Goal: Task Accomplishment & Management: Manage account settings

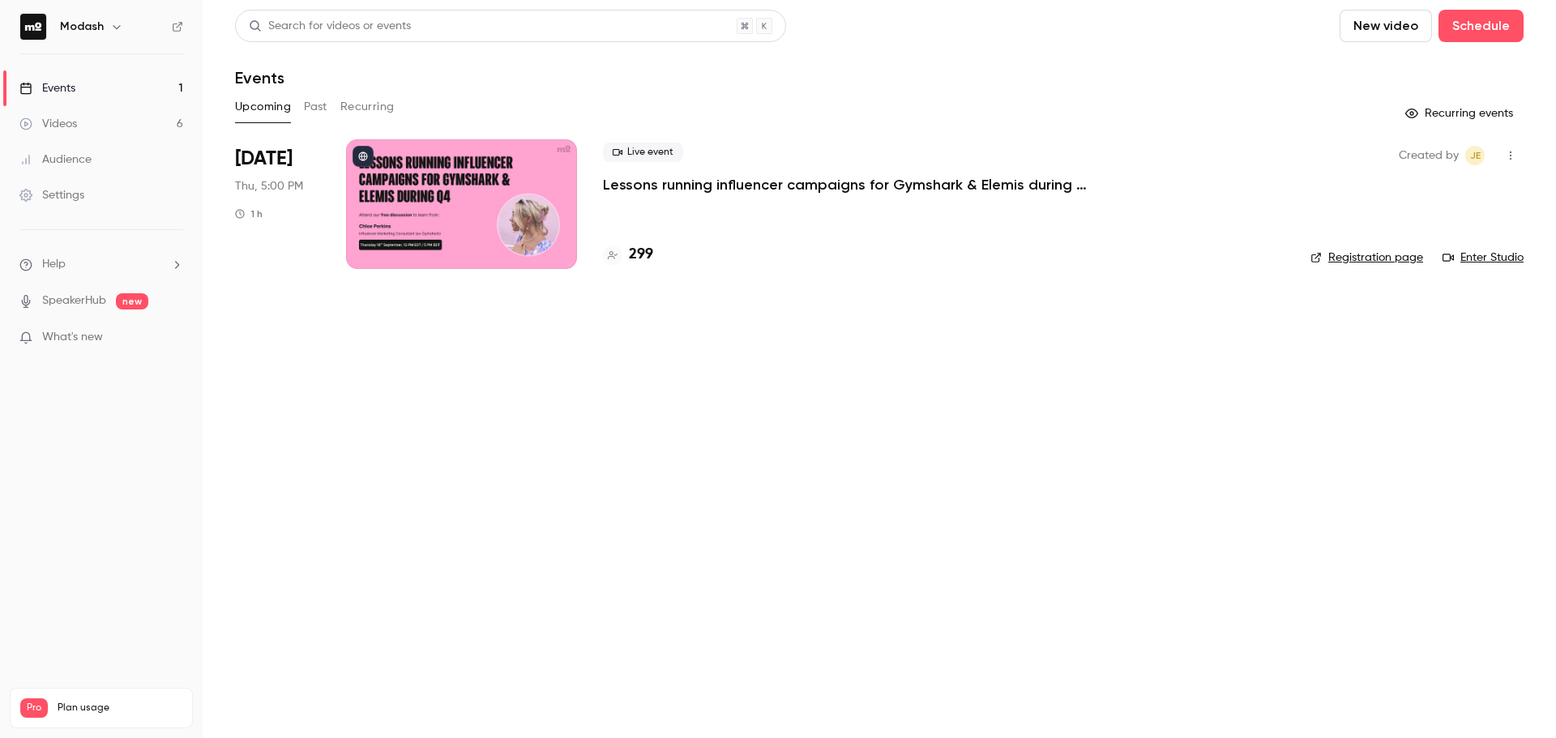
click at [711, 178] on p "Lessons running influencer campaigns for Gymshark & Elemis during Q4" at bounding box center [846, 184] width 486 height 19
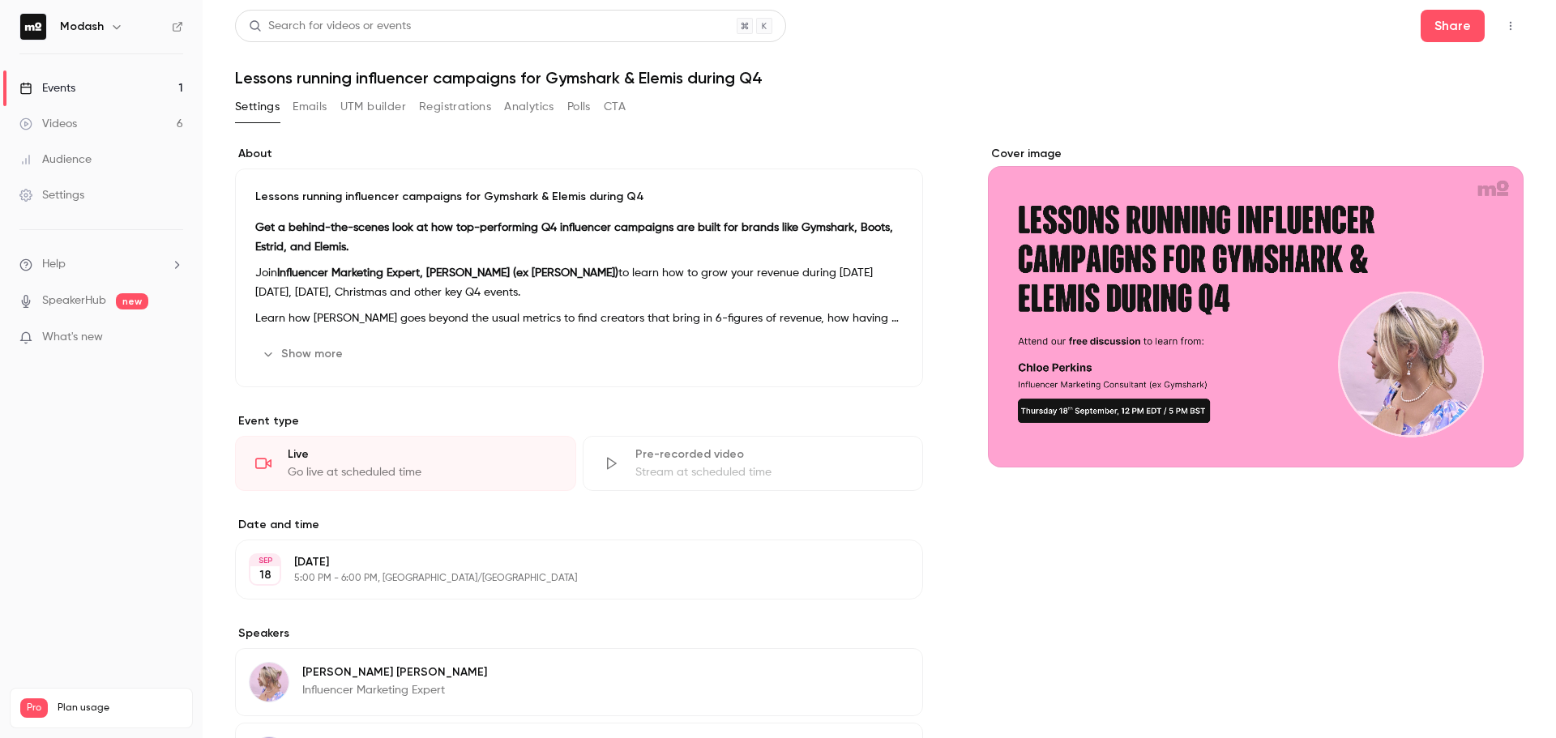
click at [432, 105] on button "Registrations" at bounding box center [455, 107] width 72 height 26
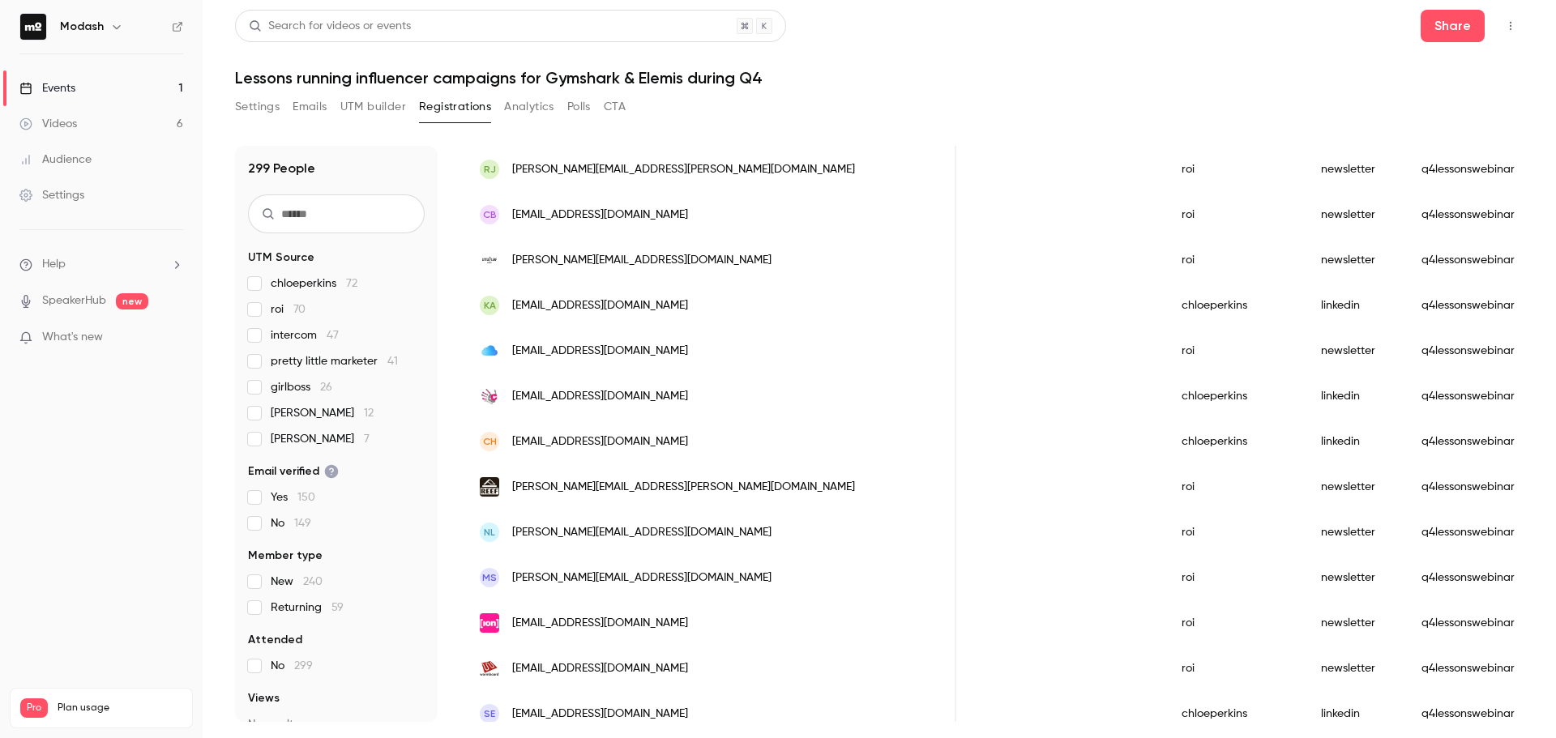
scroll to position [486, 0]
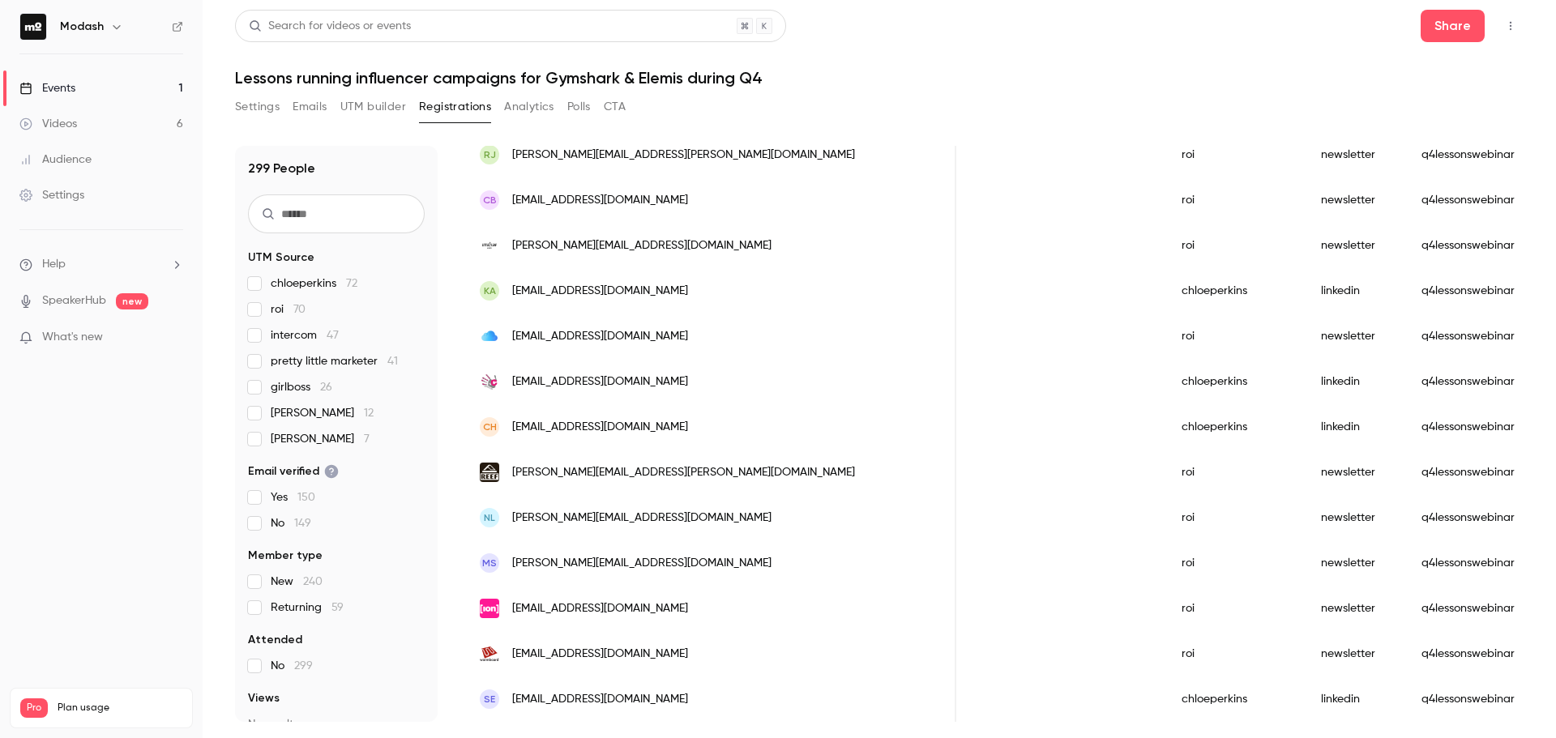
click at [370, 114] on button "UTM builder" at bounding box center [373, 107] width 66 height 26
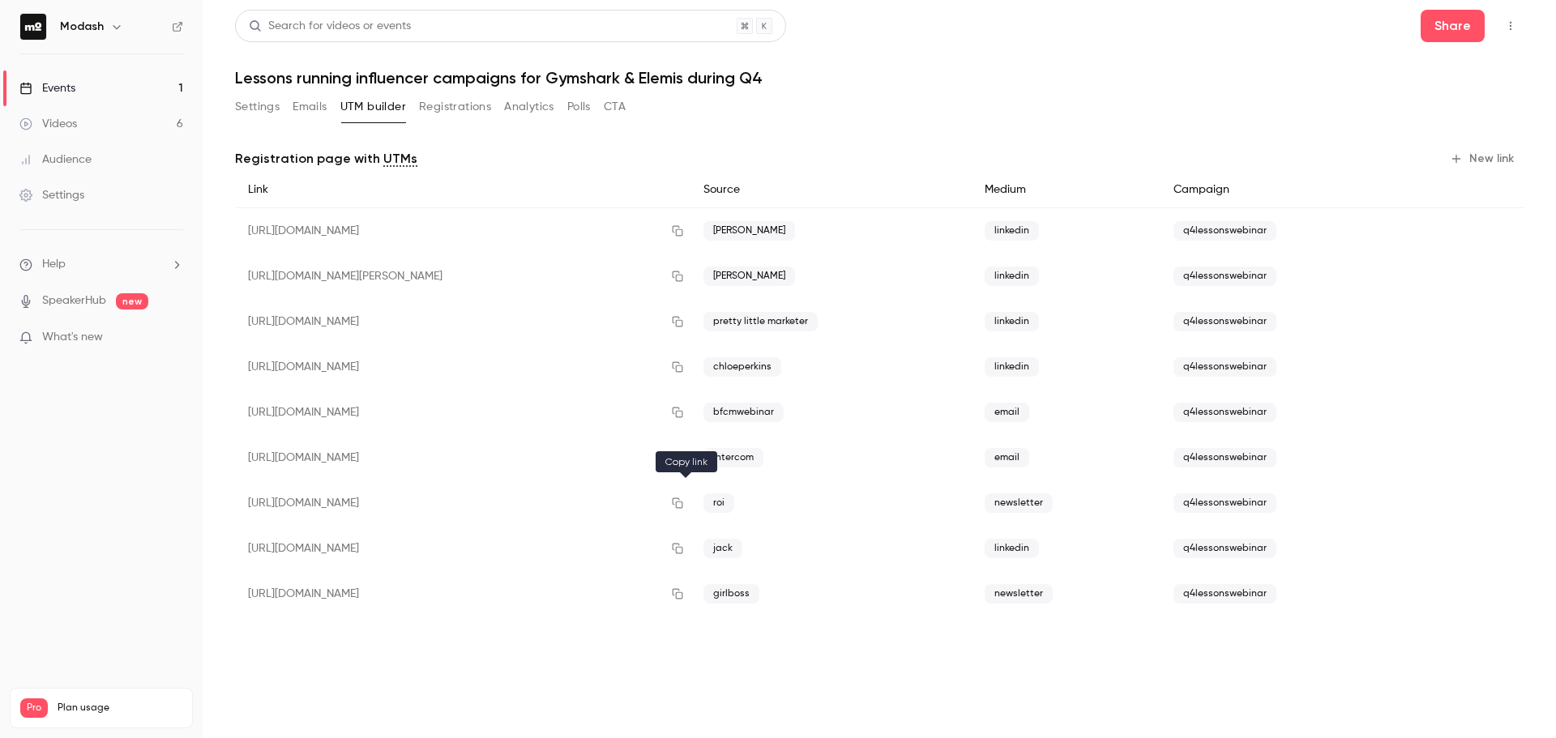
click at [686, 511] on button "button" at bounding box center [678, 503] width 26 height 26
click at [484, 109] on button "Registrations" at bounding box center [455, 107] width 72 height 26
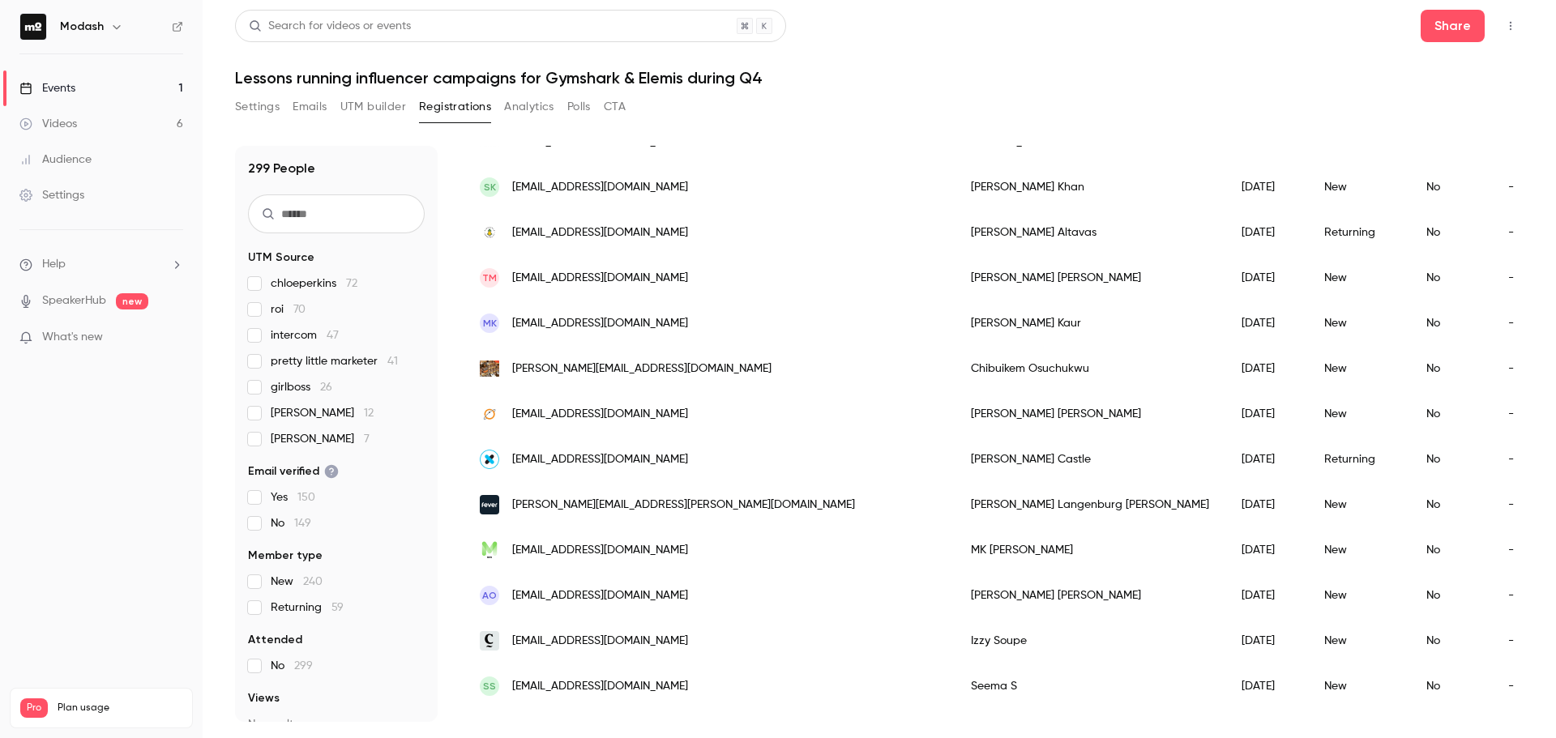
scroll to position [1293, 0]
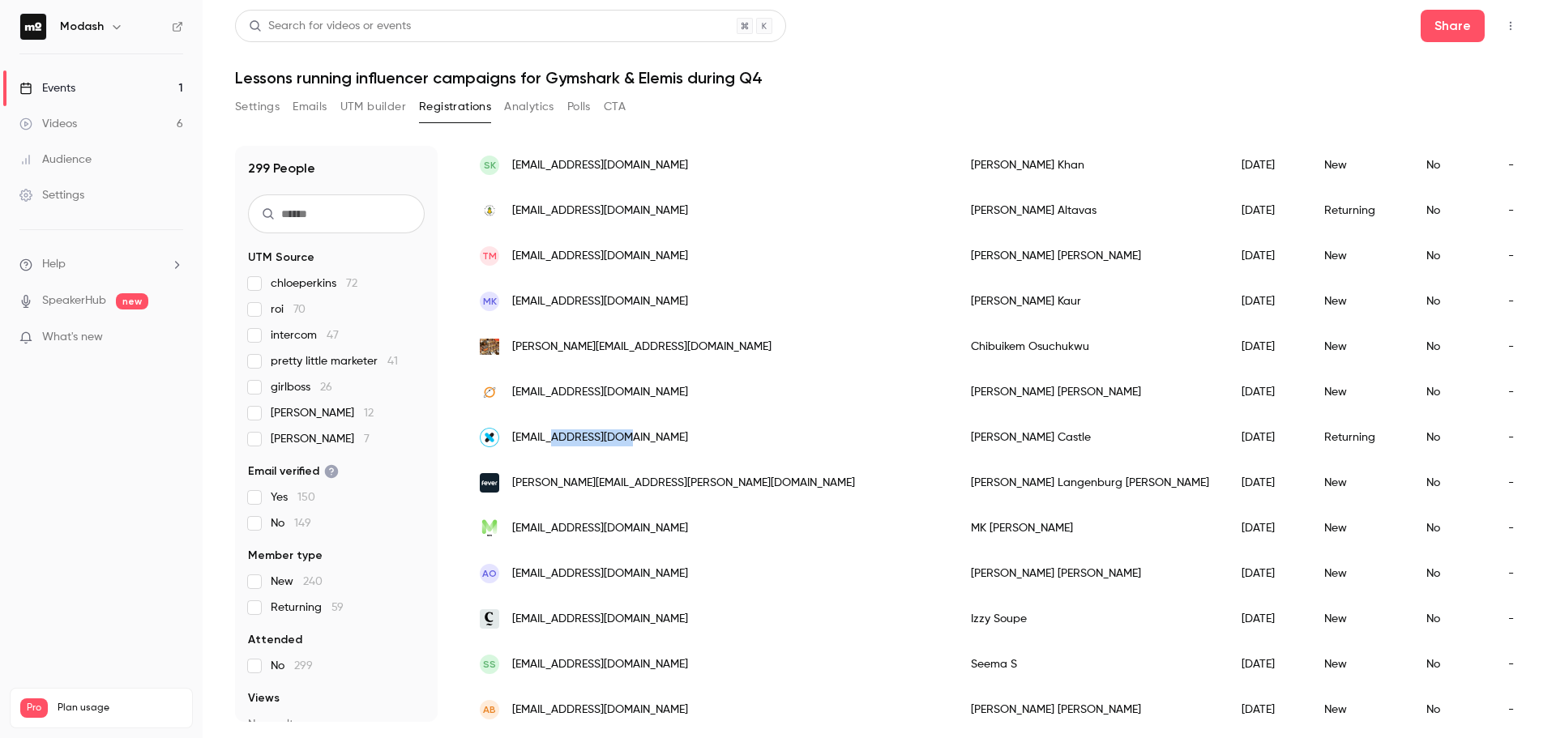
drag, startPoint x: 657, startPoint y: 439, endPoint x: 560, endPoint y: 451, distance: 98.0
click at [560, 451] on div "[EMAIL_ADDRESS][DOMAIN_NAME]" at bounding box center [709, 437] width 491 height 45
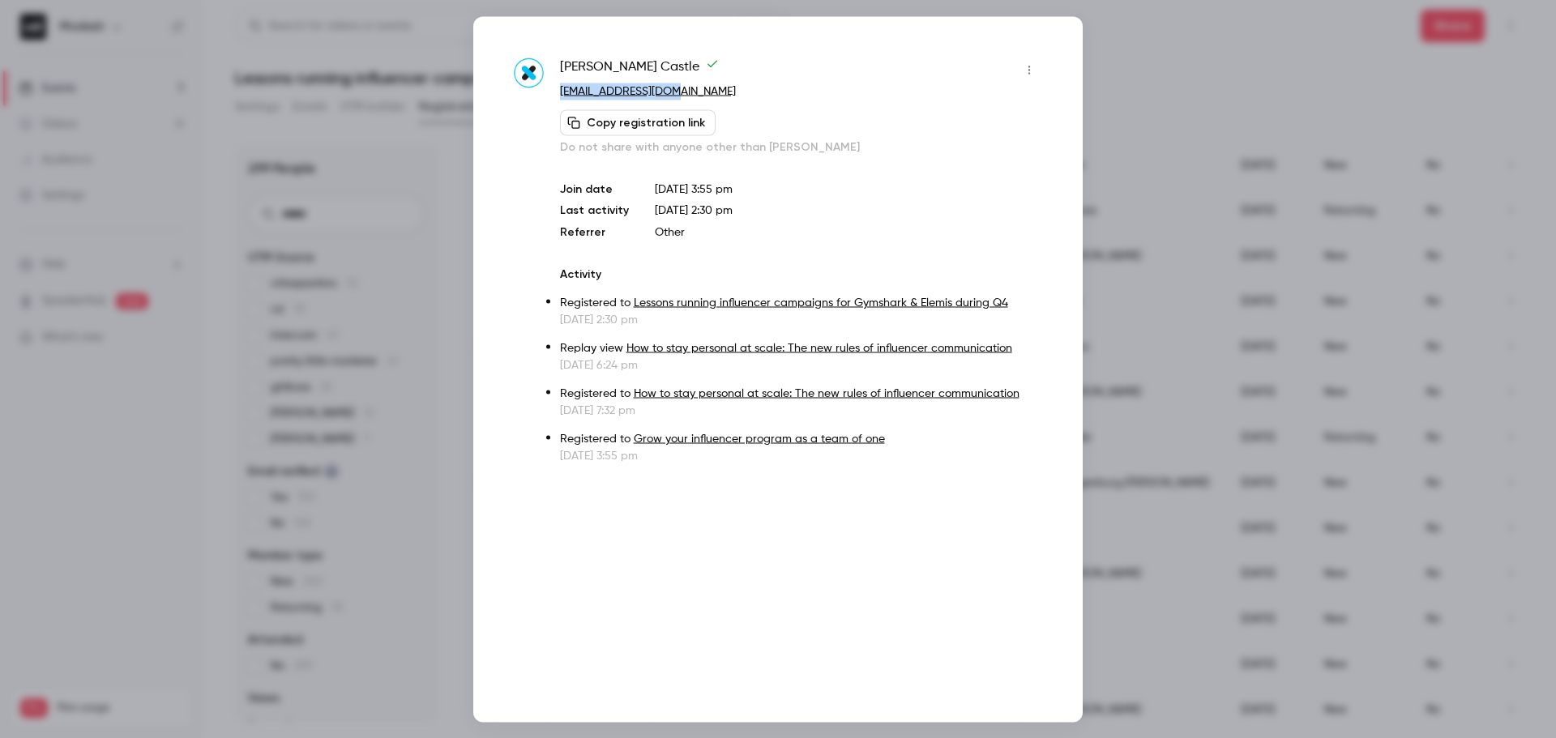
drag, startPoint x: 708, startPoint y: 79, endPoint x: 682, endPoint y: 98, distance: 32.6
click at [682, 98] on div "Samantha Castle sammi@andcollar.com Copy registration link Do not share with an…" at bounding box center [801, 106] width 482 height 98
copy div "[EMAIL_ADDRESS][DOMAIN_NAME]"
click at [1208, 152] on div at bounding box center [778, 369] width 1556 height 738
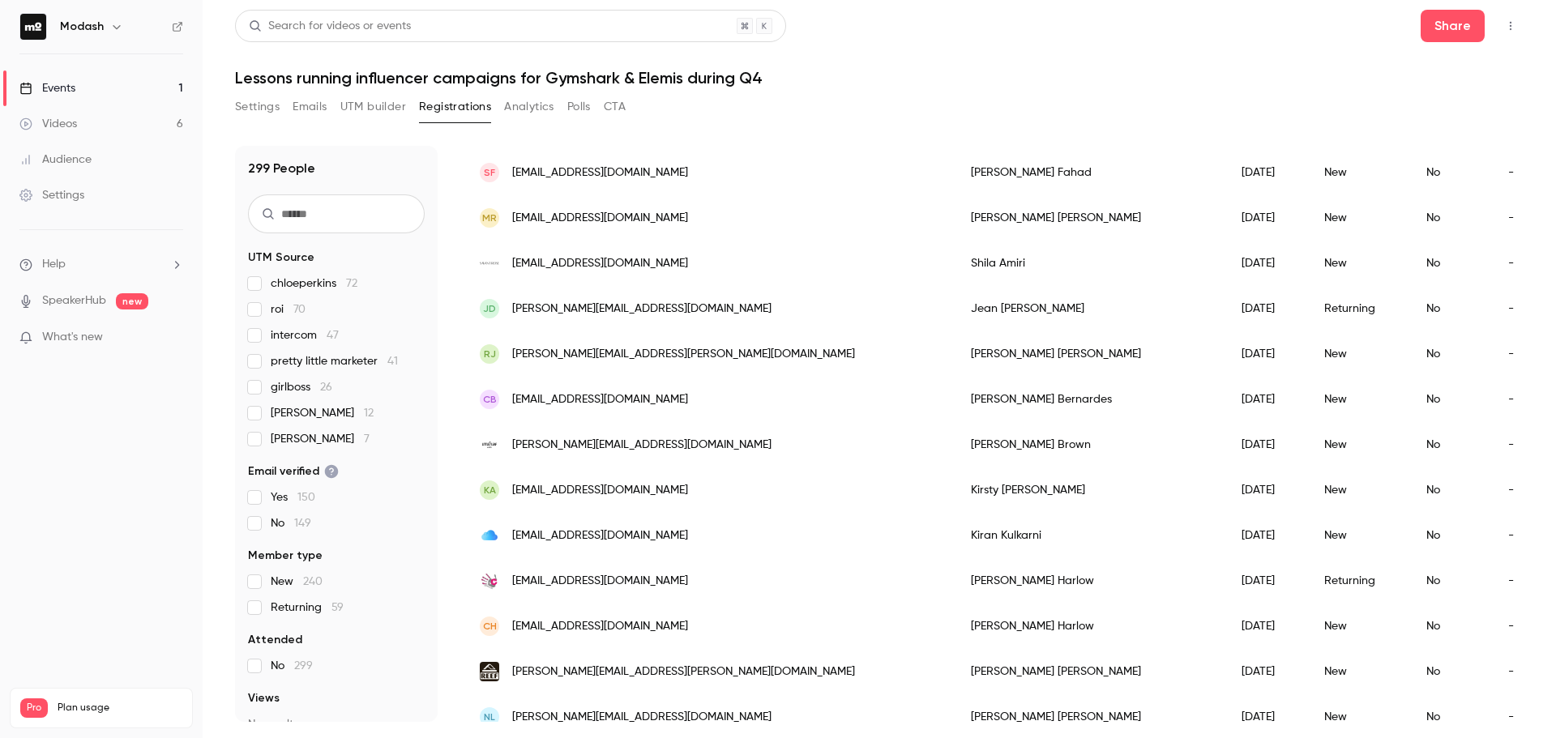
scroll to position [324, 0]
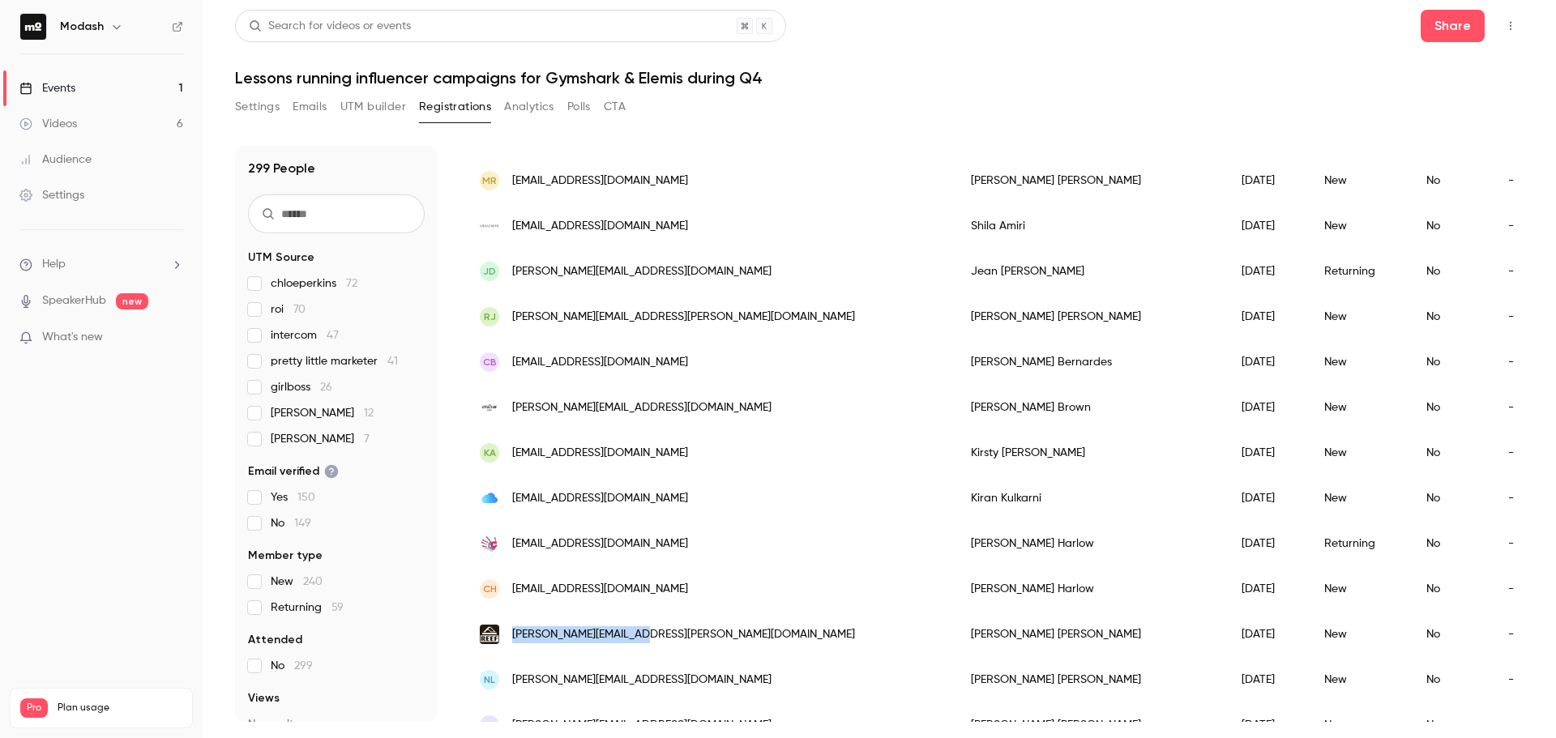
drag, startPoint x: 640, startPoint y: 643, endPoint x: 507, endPoint y: 645, distance: 133.7
click at [507, 645] on div "[PERSON_NAME][EMAIL_ADDRESS][PERSON_NAME][DOMAIN_NAME]" at bounding box center [709, 634] width 491 height 45
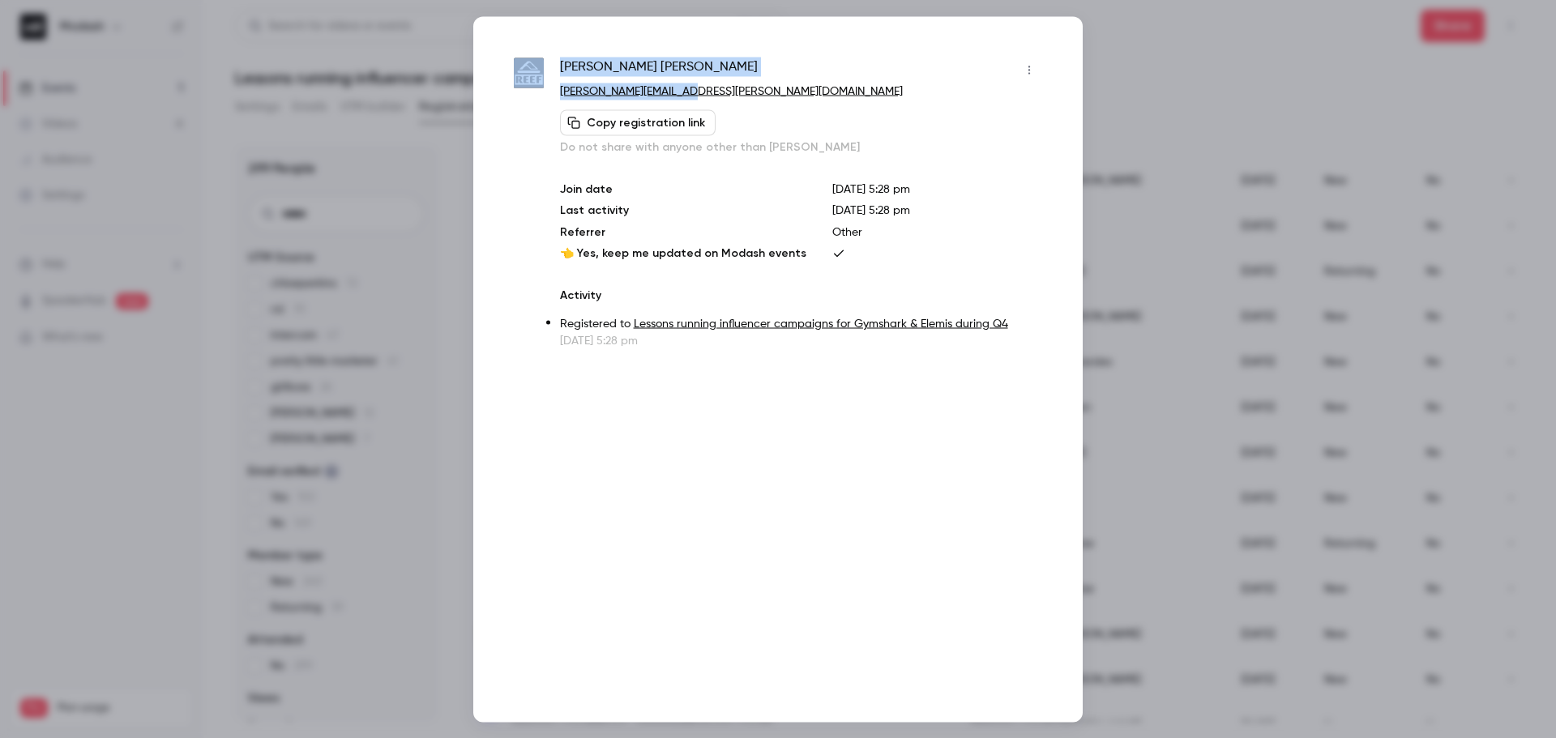
drag, startPoint x: 689, startPoint y: 92, endPoint x: 541, endPoint y: 92, distance: 148.3
click at [541, 92] on div "Jackie Manley jackie.manley@reef.com Copy registration link Do not share with a…" at bounding box center [778, 203] width 528 height 292
click at [751, 81] on div "Jackie Manley" at bounding box center [801, 70] width 482 height 26
drag, startPoint x: 741, startPoint y: 86, endPoint x: 558, endPoint y: 92, distance: 182.4
click at [558, 92] on div "Jackie Manley jackie.manley@reef.com Copy registration link Do not share with a…" at bounding box center [778, 203] width 528 height 292
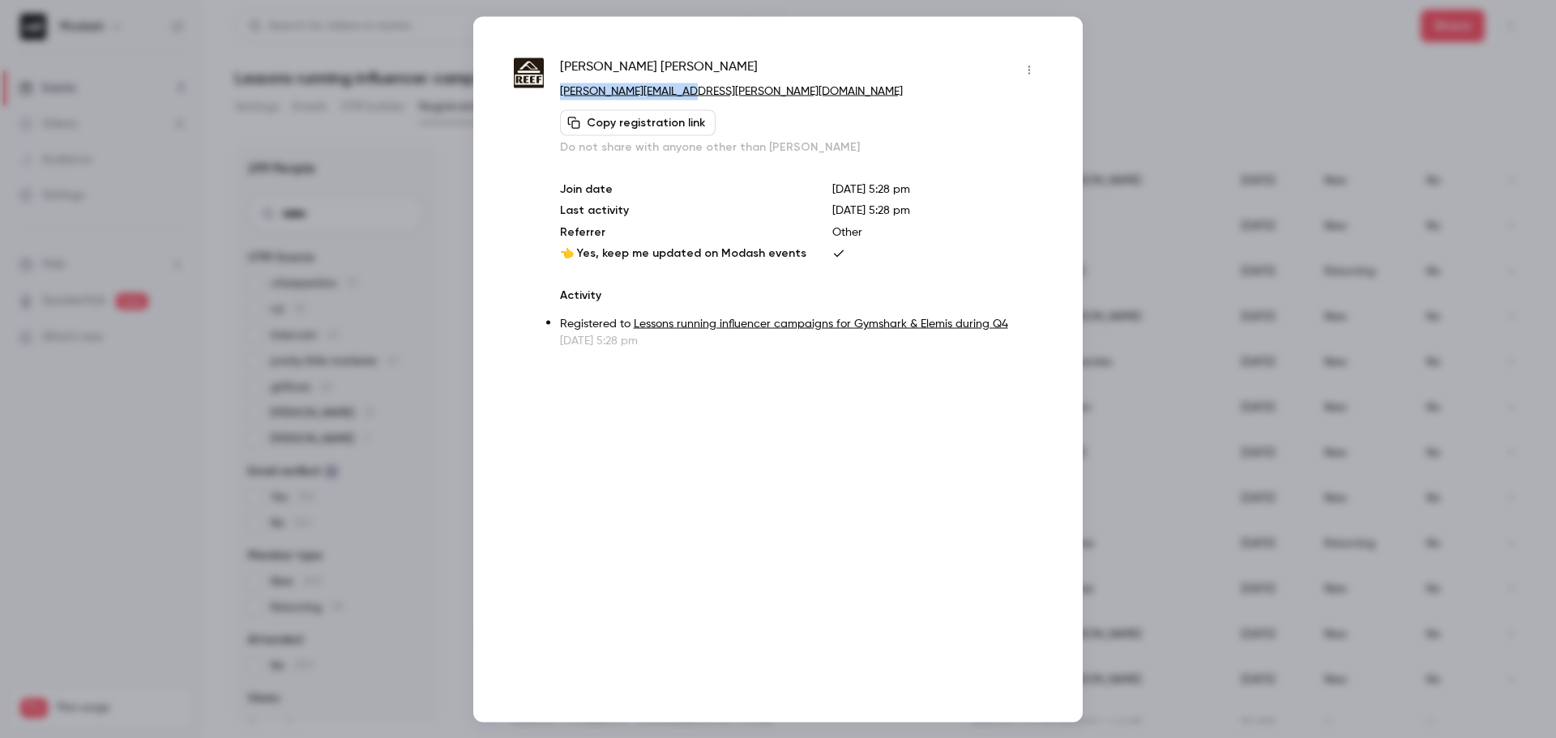
copy link "[PERSON_NAME][EMAIL_ADDRESS][PERSON_NAME][DOMAIN_NAME]"
click at [1029, 283] on div "Jackie Manley jackie.manley@reef.com Copy registration link Do not share with a…" at bounding box center [801, 203] width 482 height 292
click at [1125, 269] on div at bounding box center [778, 369] width 1556 height 738
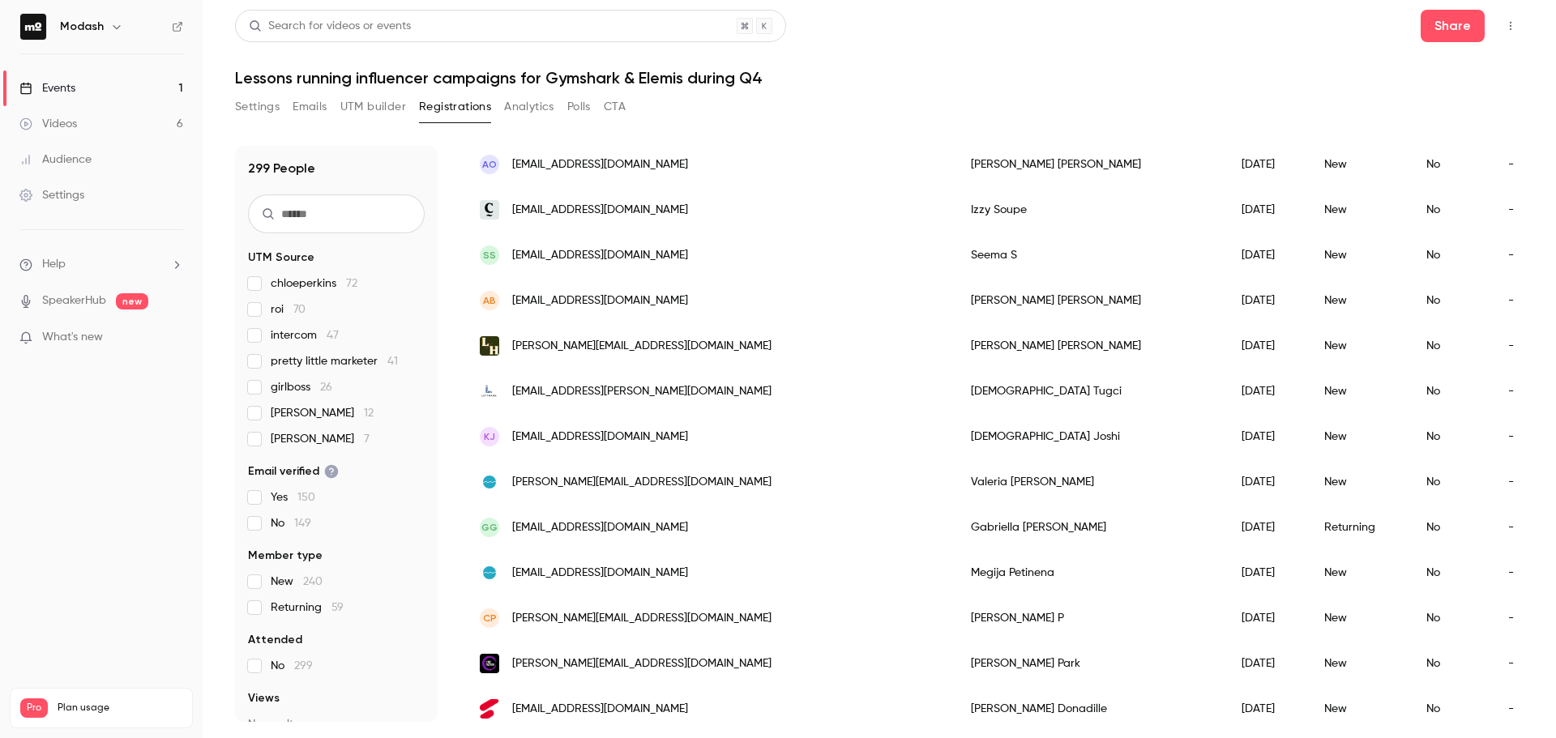
scroll to position [1860, 0]
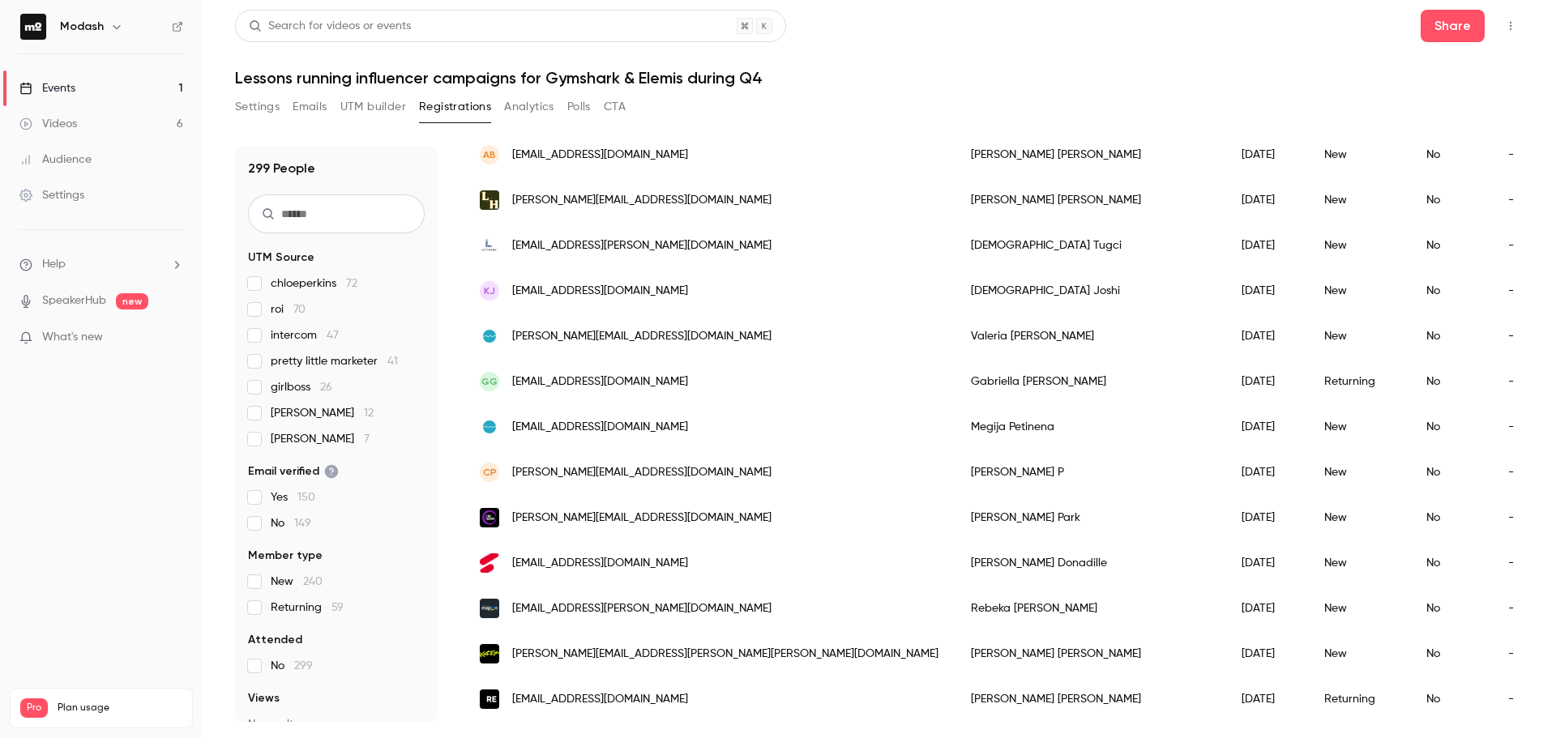
click at [346, 235] on div "299 People UTM Source chloeperkins 72 roi 70 intercom 47 pretty little marketer…" at bounding box center [336, 434] width 203 height 576
drag, startPoint x: 348, startPoint y: 225, endPoint x: 370, endPoint y: 211, distance: 26.3
click at [348, 224] on input "text" at bounding box center [336, 214] width 177 height 39
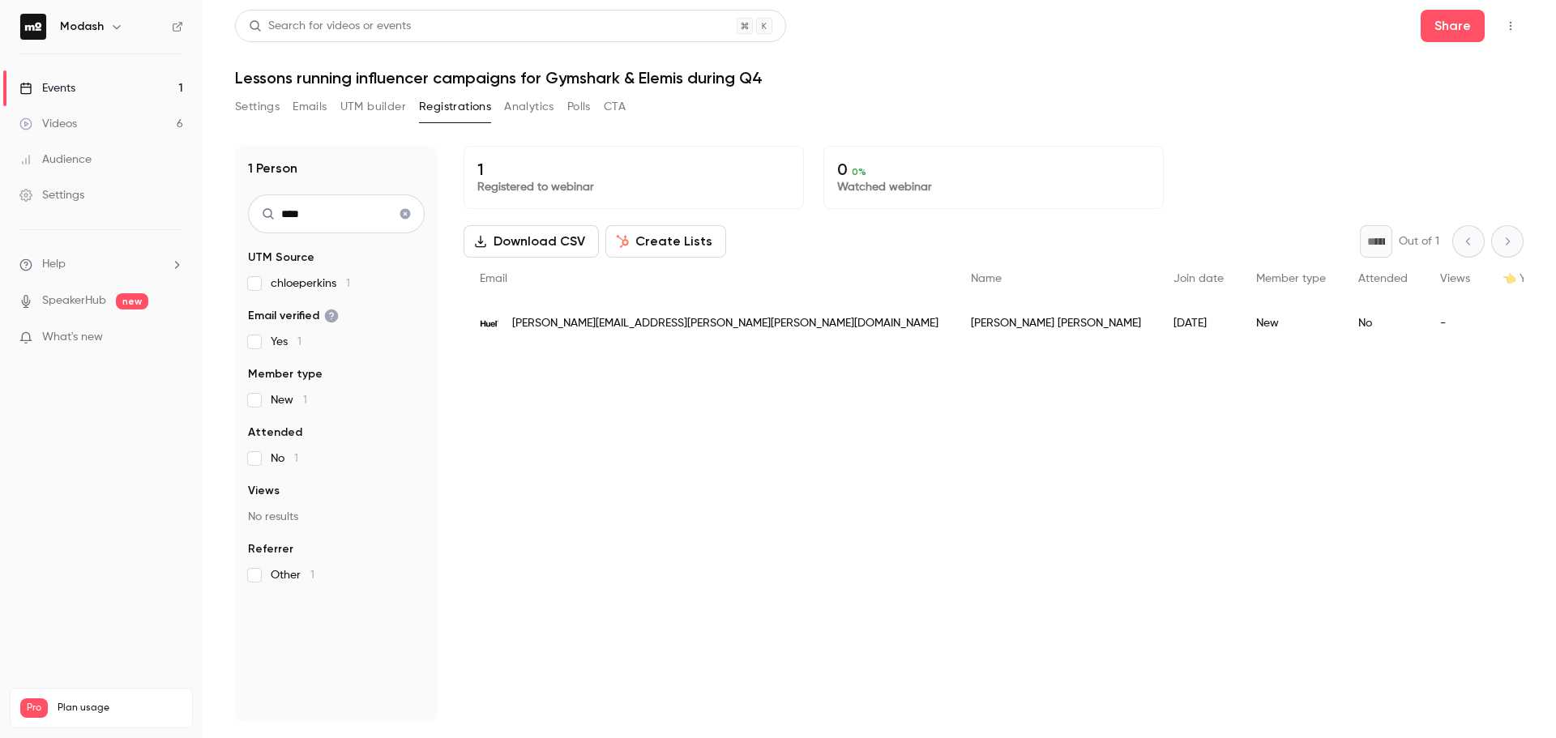
scroll to position [0, 0]
drag, startPoint x: 656, startPoint y: 327, endPoint x: 510, endPoint y: 327, distance: 146.7
click at [510, 327] on div "charlie.dickinson@huel.com" at bounding box center [709, 323] width 491 height 45
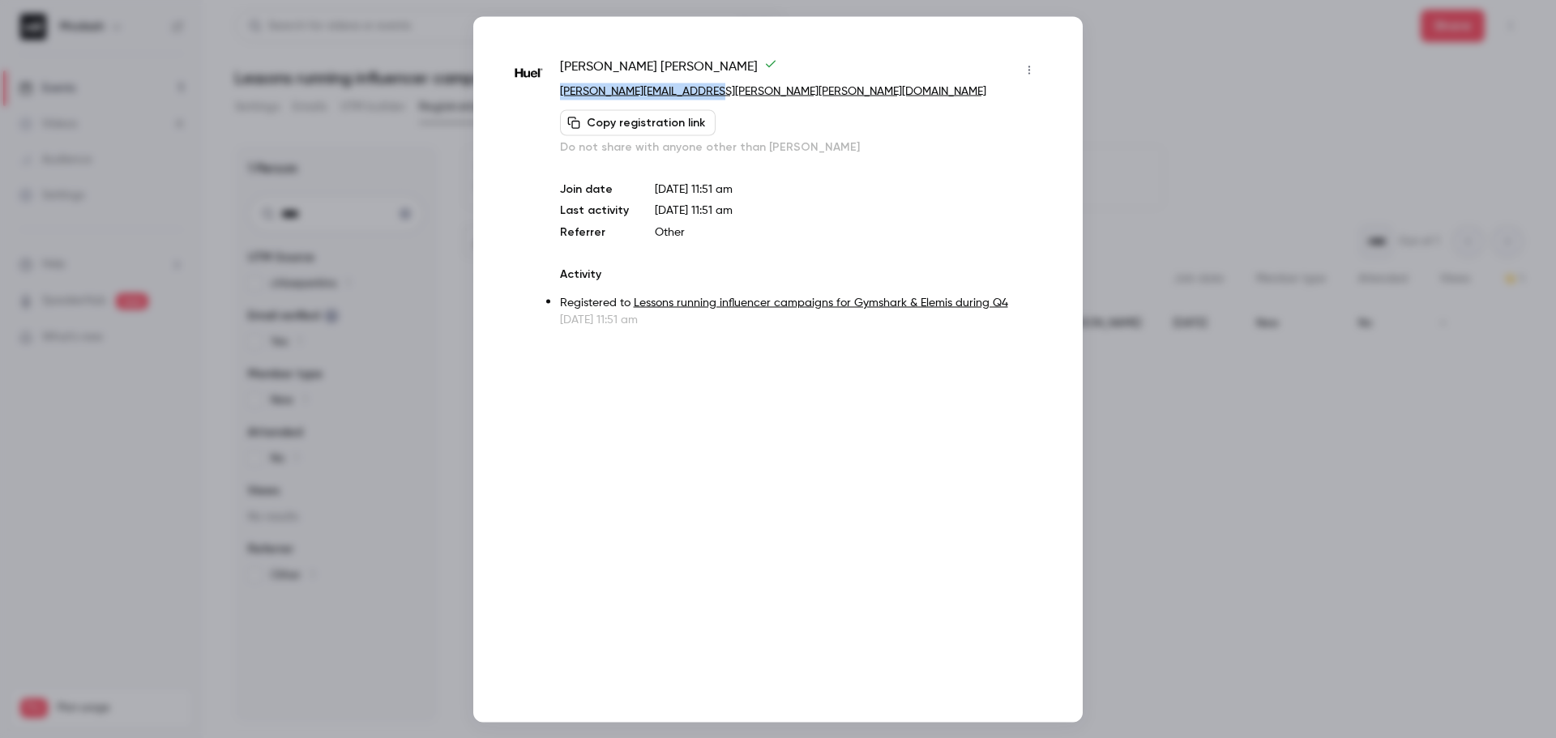
drag, startPoint x: 729, startPoint y: 88, endPoint x: 550, endPoint y: 96, distance: 179.3
click at [550, 96] on div "Charlie Dickinson charlie.dickinson@huel.com Copy registration link Do not shar…" at bounding box center [778, 192] width 528 height 271
copy link "charlie.dickinson@huel.com"
click at [1191, 108] on div at bounding box center [778, 369] width 1556 height 738
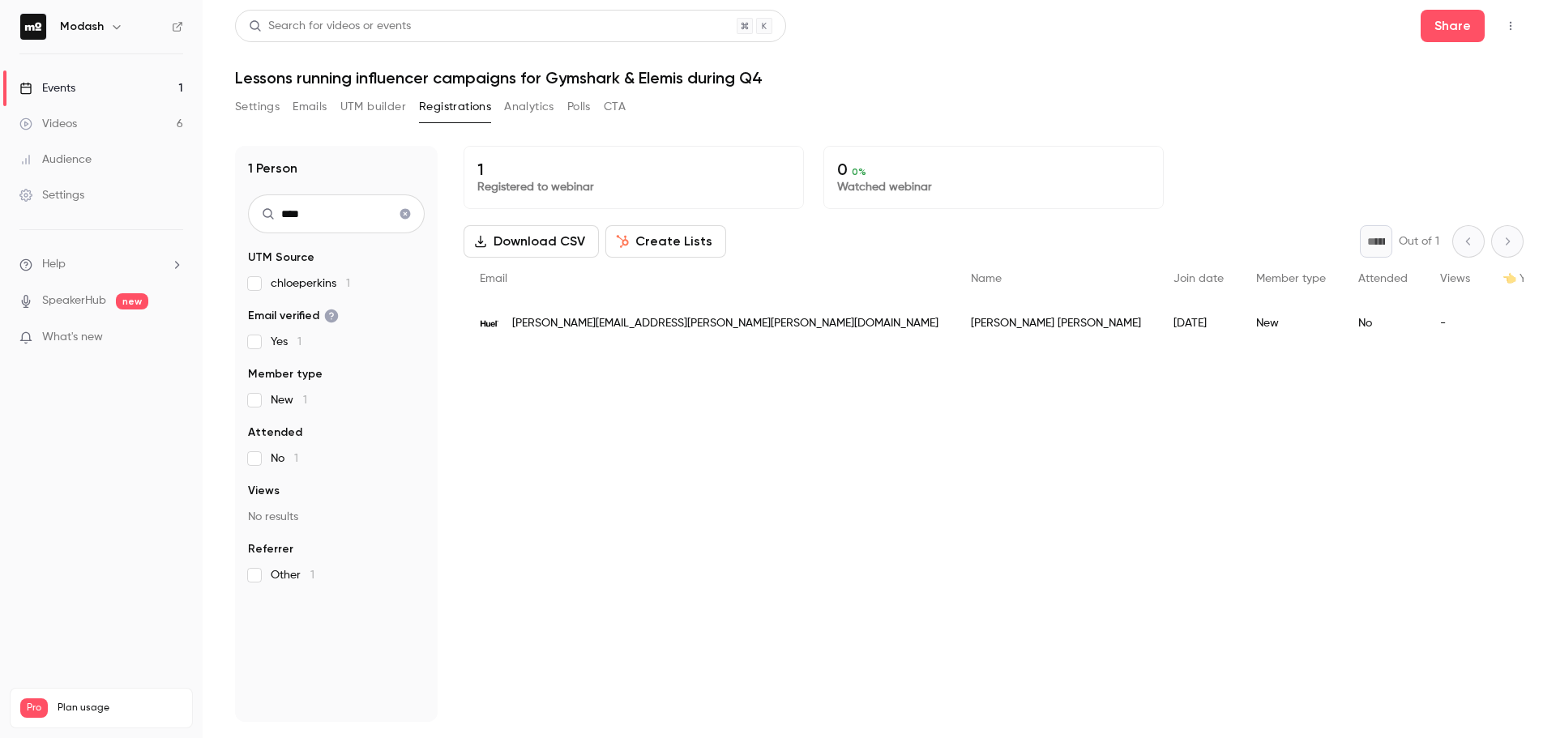
drag, startPoint x: 327, startPoint y: 216, endPoint x: 131, endPoint y: 212, distance: 196.2
click at [135, 216] on div "Modash Events 1 Videos 6 Audience Settings Help SpeakerHub new What's new Pro P…" at bounding box center [778, 369] width 1556 height 738
type input "******"
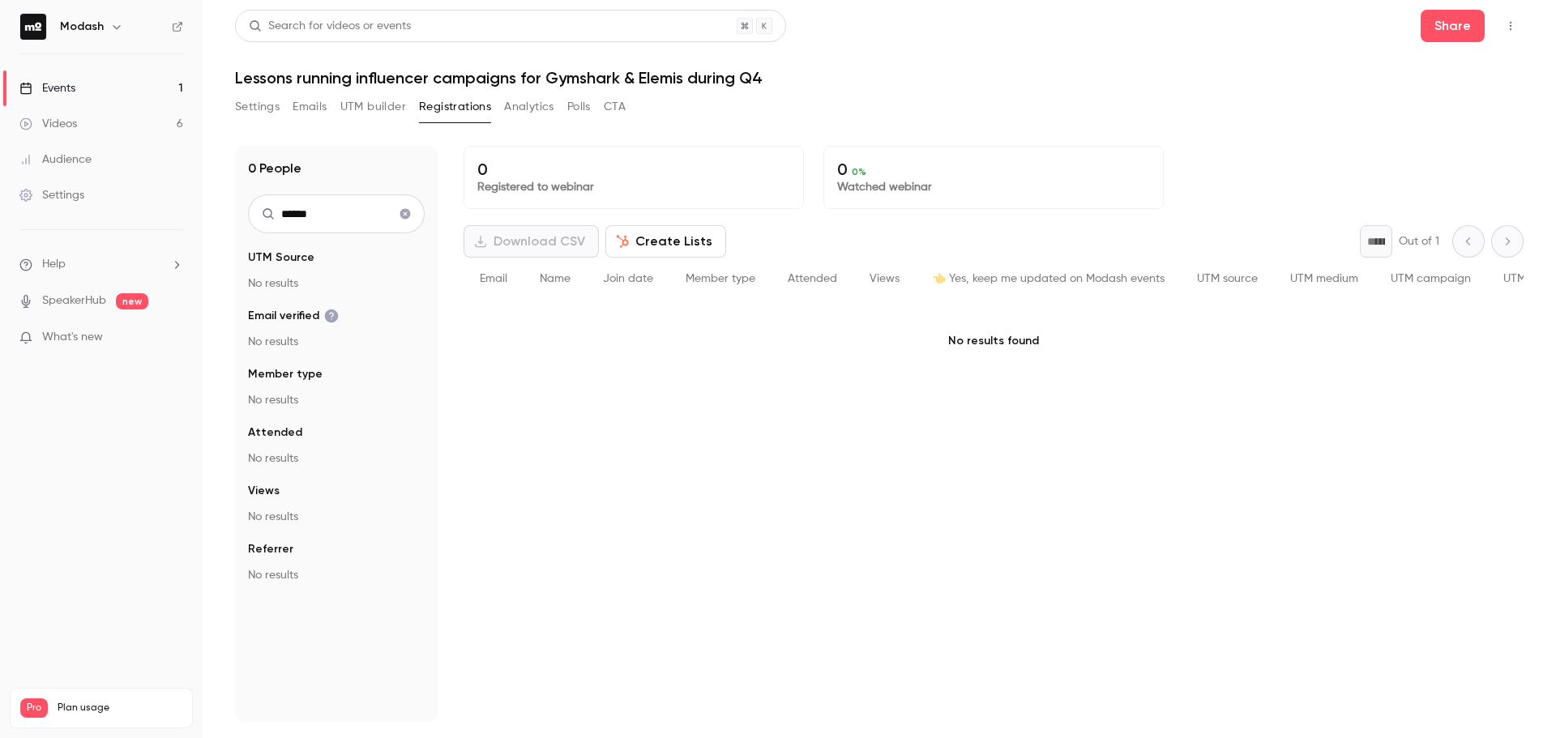
click at [411, 203] on button "Clear search" at bounding box center [405, 214] width 26 height 26
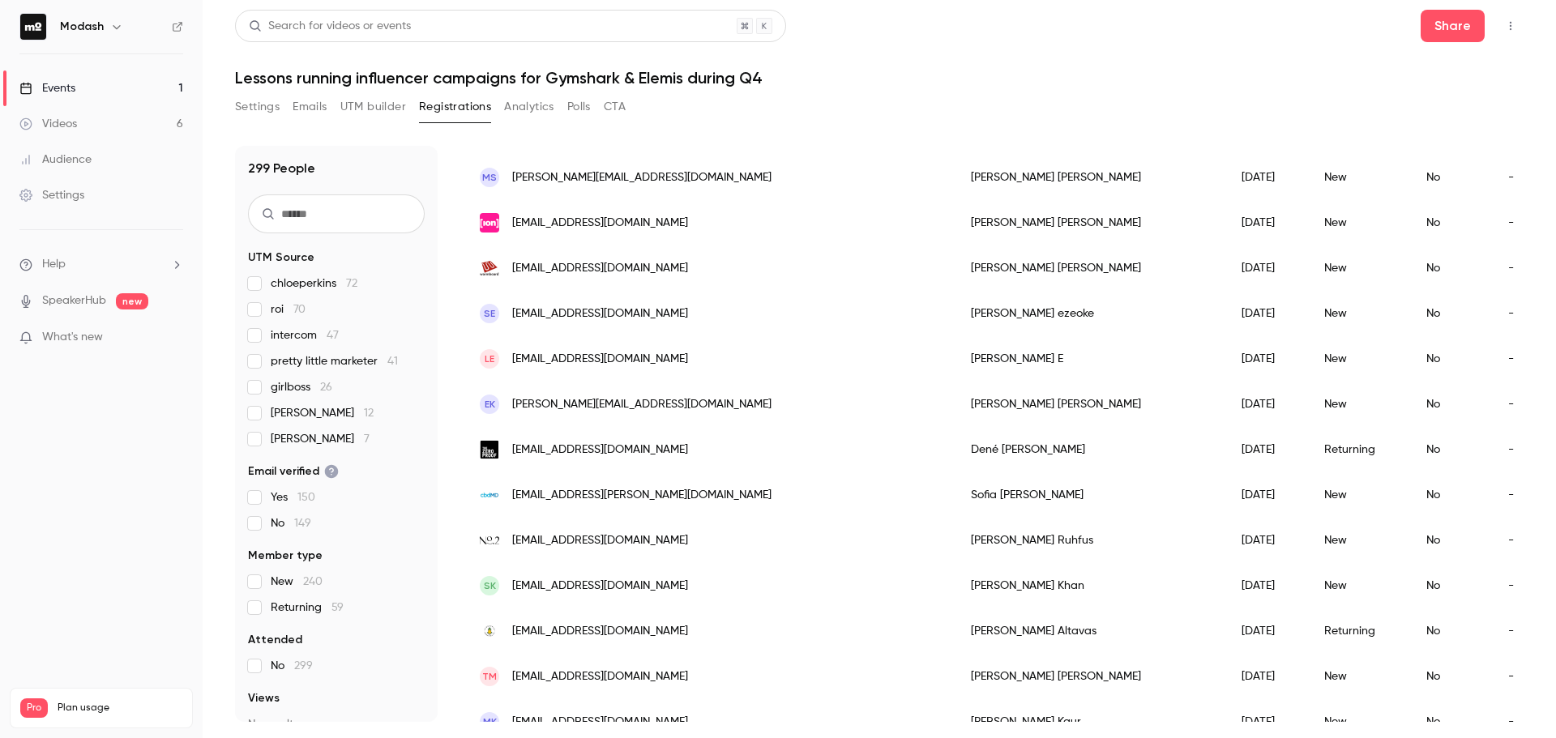
scroll to position [1860, 0]
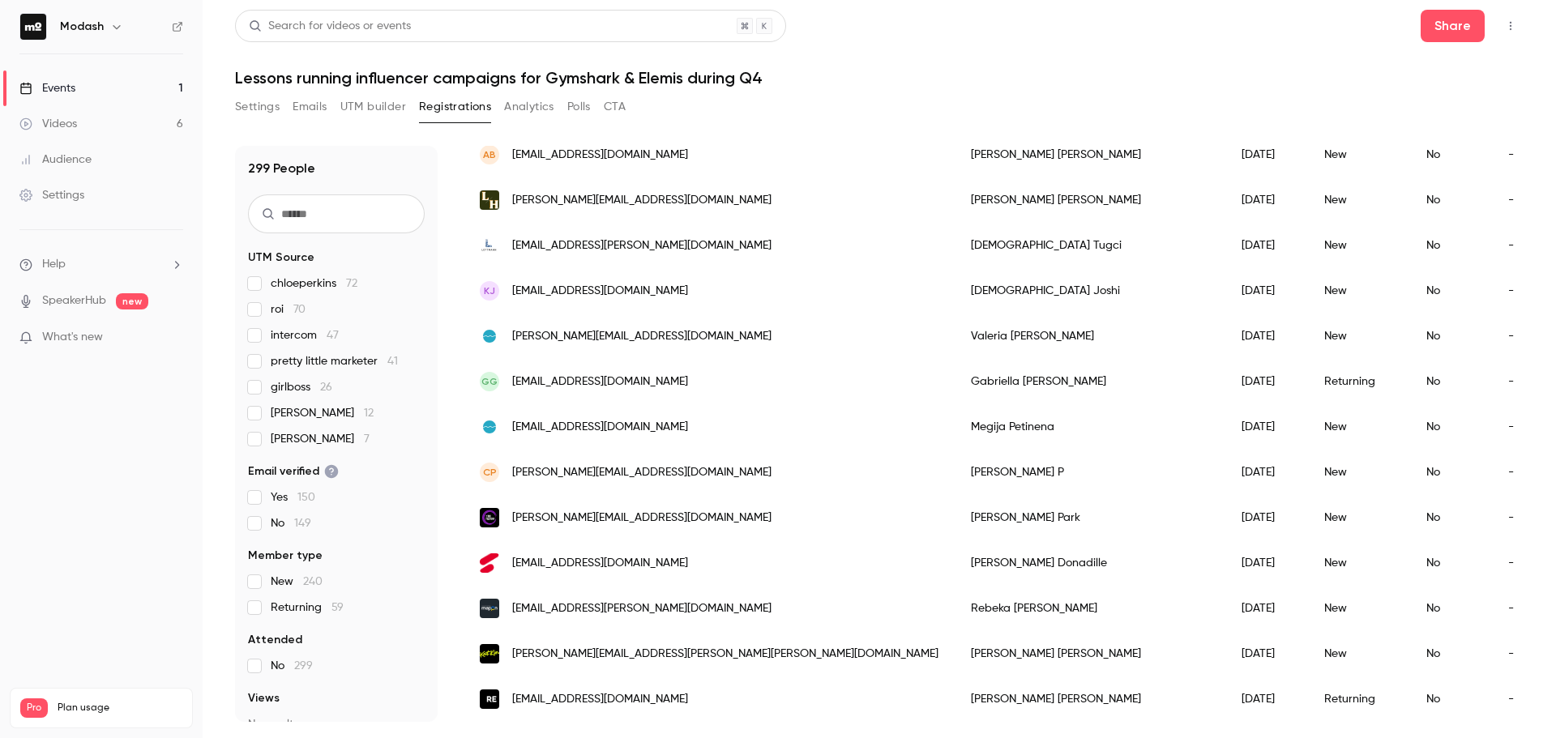
drag, startPoint x: 1195, startPoint y: 382, endPoint x: 1212, endPoint y: 601, distance: 219.5
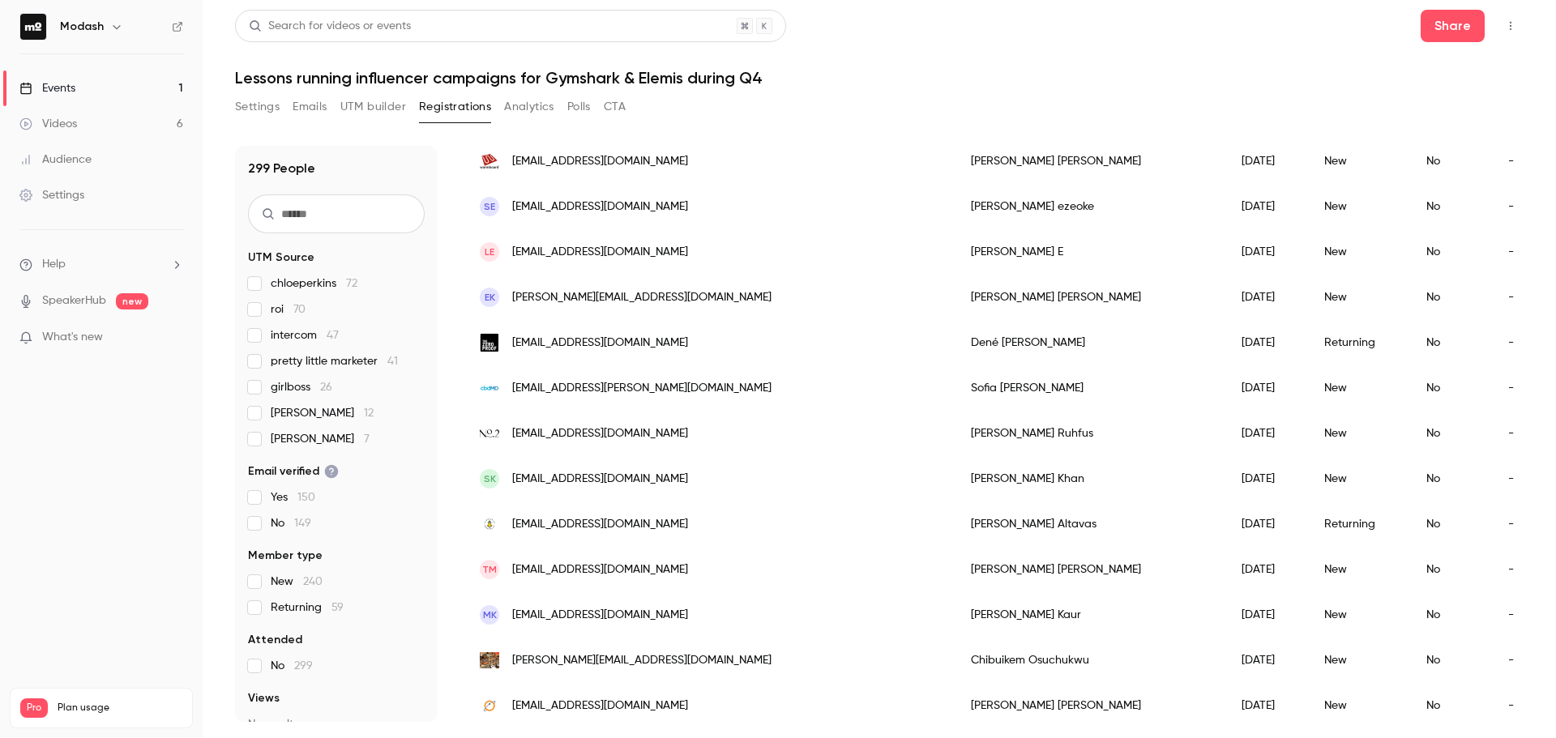
scroll to position [968, 0]
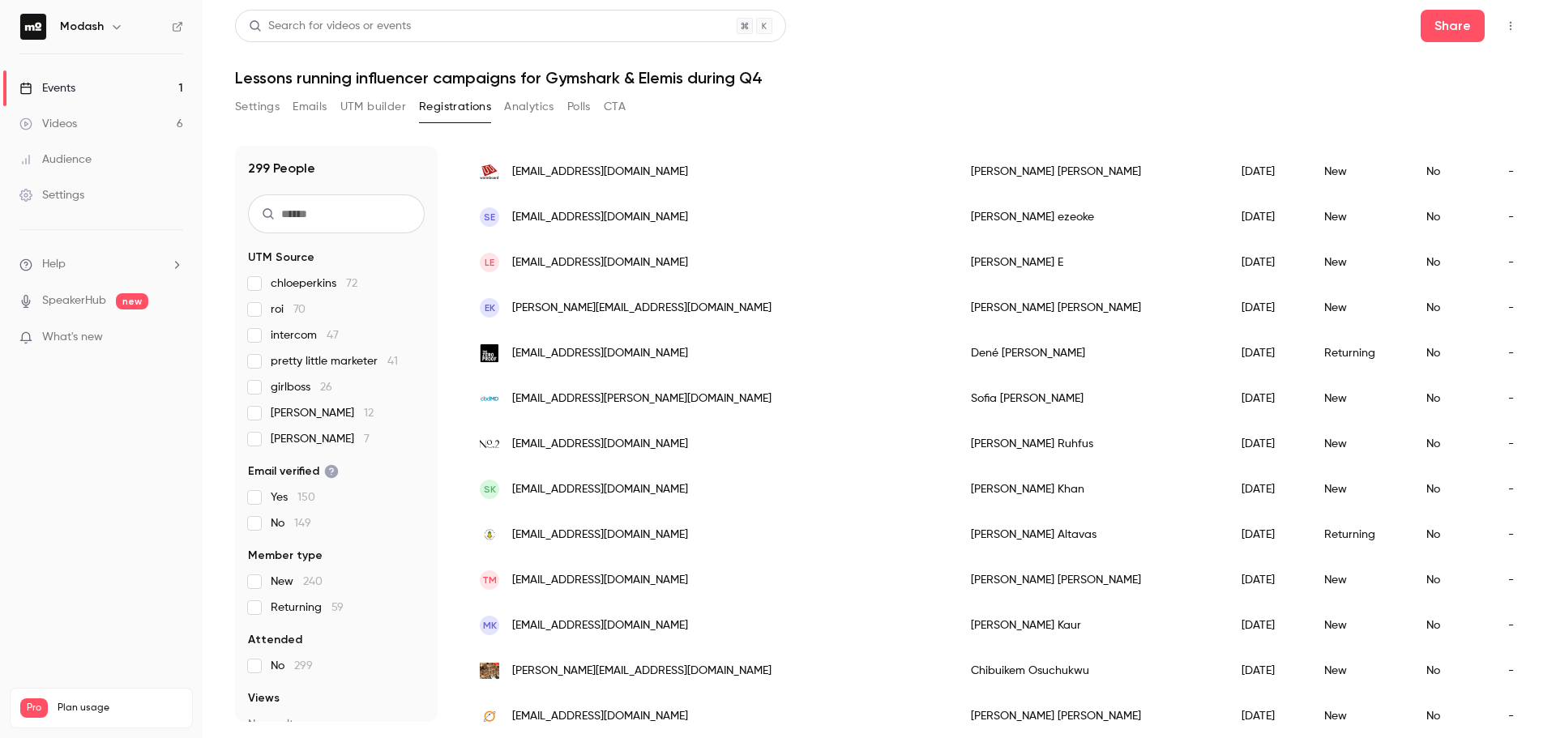
click at [691, 361] on div "[EMAIL_ADDRESS][DOMAIN_NAME]" at bounding box center [709, 353] width 491 height 45
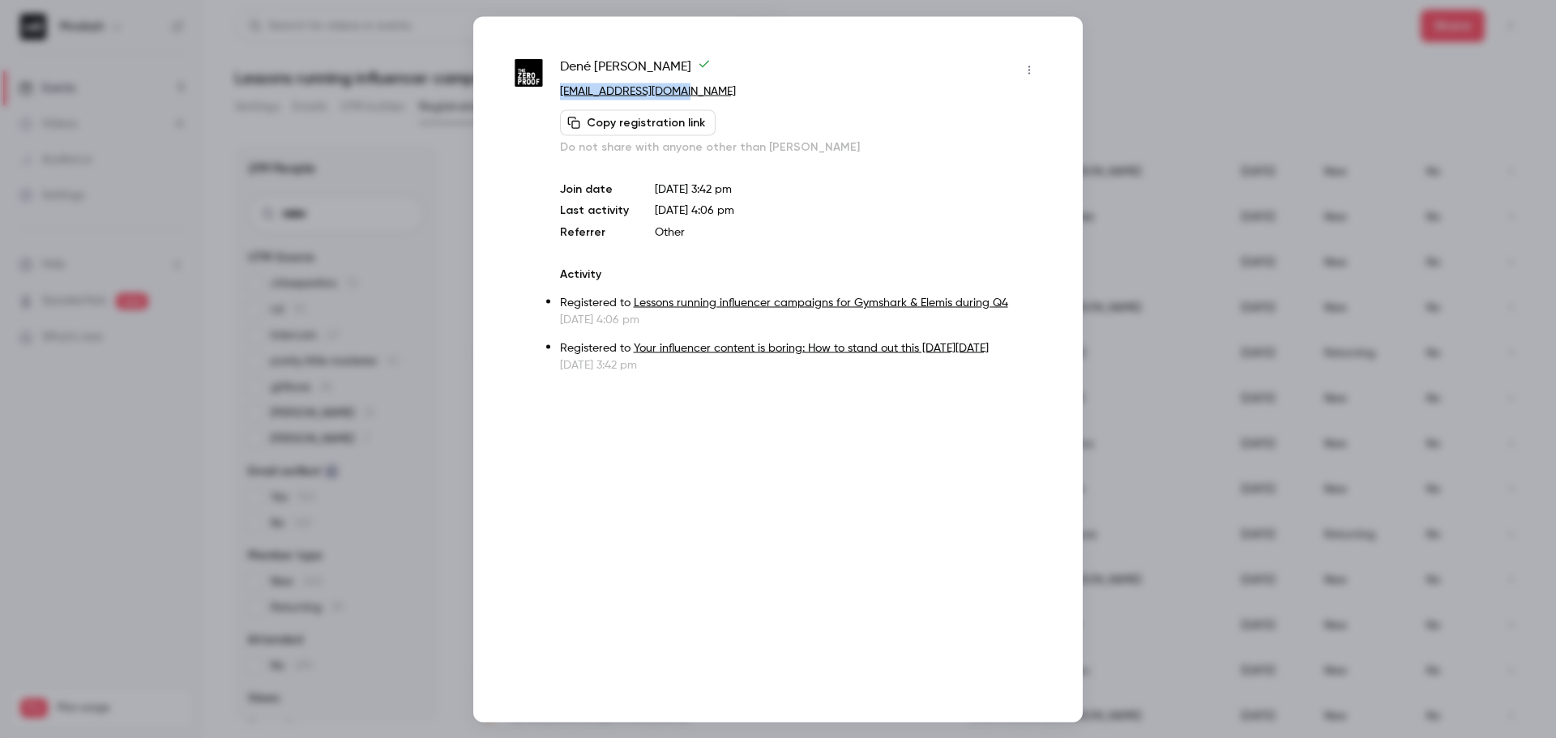
drag, startPoint x: 729, startPoint y: 82, endPoint x: 711, endPoint y: 97, distance: 24.2
click at [711, 97] on div "Dené Roth dene@thezeroproof.com Copy registration link Do not share with anyone…" at bounding box center [801, 106] width 482 height 98
copy div "[EMAIL_ADDRESS][DOMAIN_NAME]"
click at [1395, 82] on div at bounding box center [778, 369] width 1556 height 738
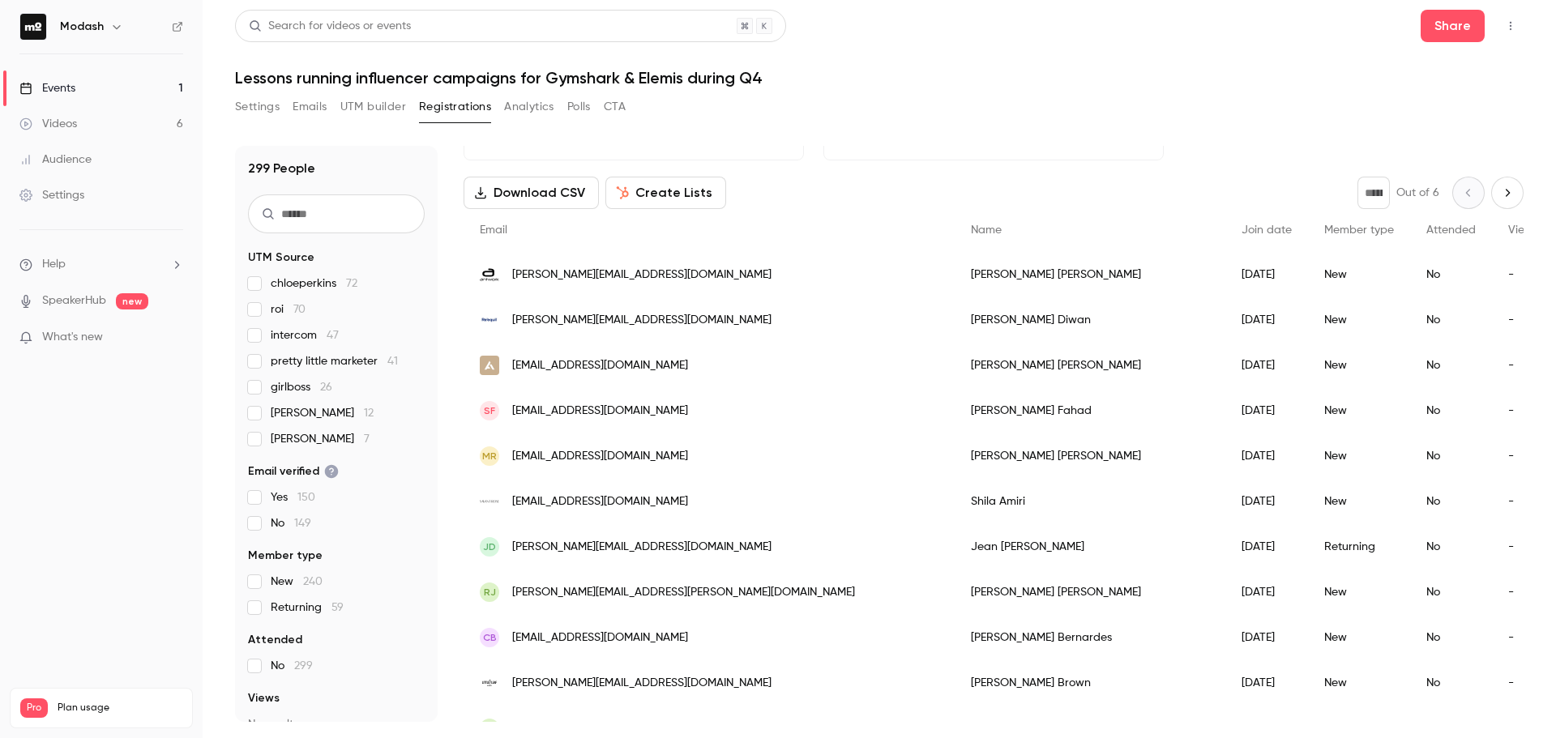
scroll to position [0, 0]
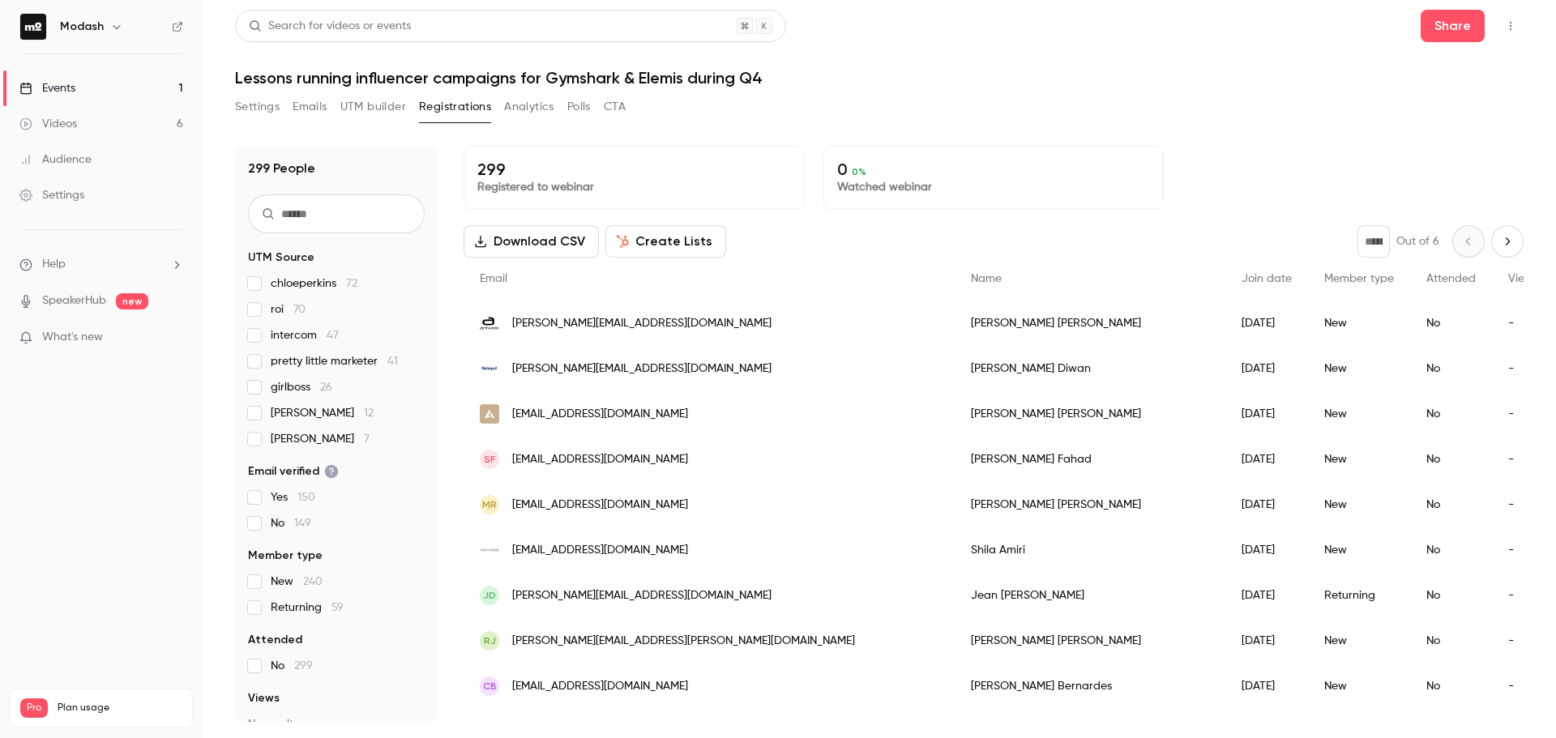
click at [568, 250] on button "Download CSV" at bounding box center [531, 241] width 135 height 32
click at [442, 109] on button "Registrations" at bounding box center [455, 107] width 72 height 26
